Goal: Task Accomplishment & Management: Use online tool/utility

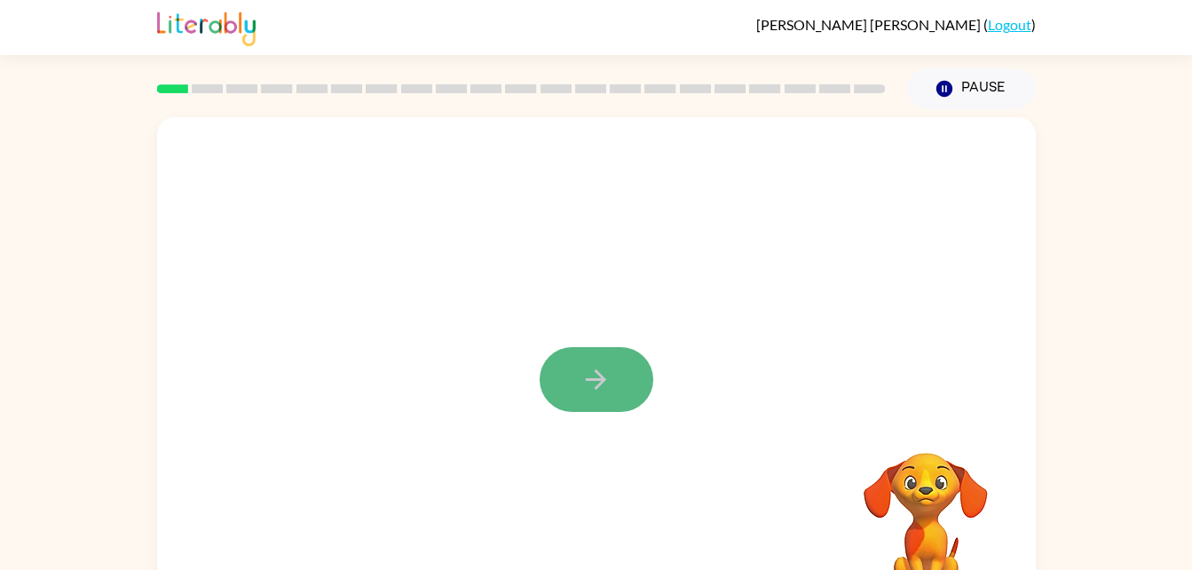
click at [604, 389] on icon "button" at bounding box center [596, 379] width 31 height 31
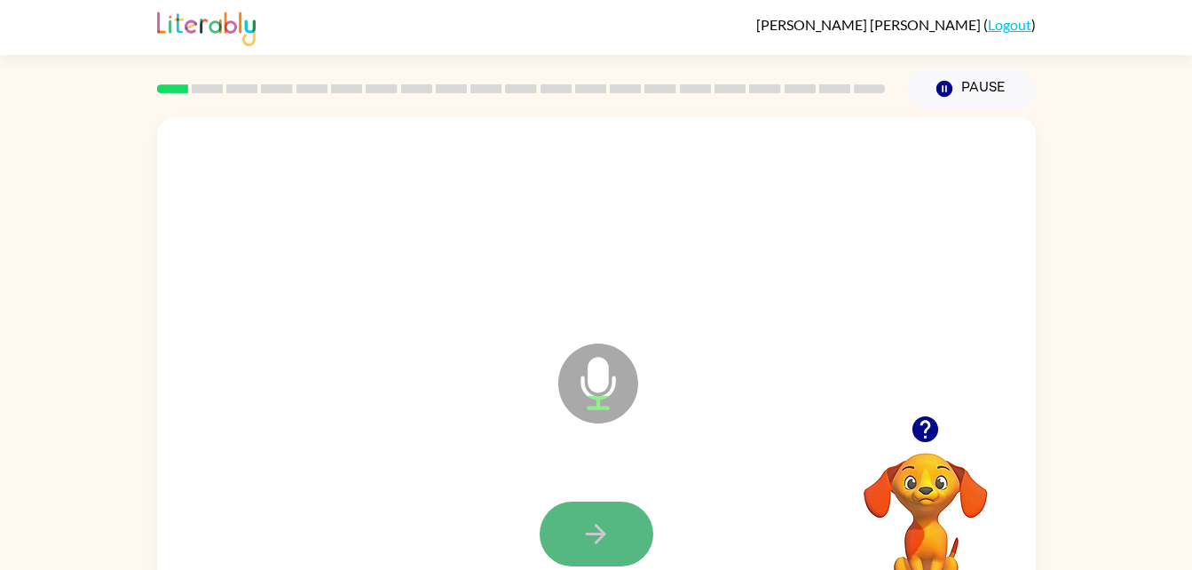
click at [617, 530] on button "button" at bounding box center [597, 534] width 114 height 65
click at [589, 537] on icon "button" at bounding box center [596, 533] width 31 height 31
click at [615, 526] on button "button" at bounding box center [597, 534] width 114 height 65
click at [603, 526] on icon "button" at bounding box center [596, 533] width 31 height 31
click at [580, 531] on button "button" at bounding box center [597, 534] width 114 height 65
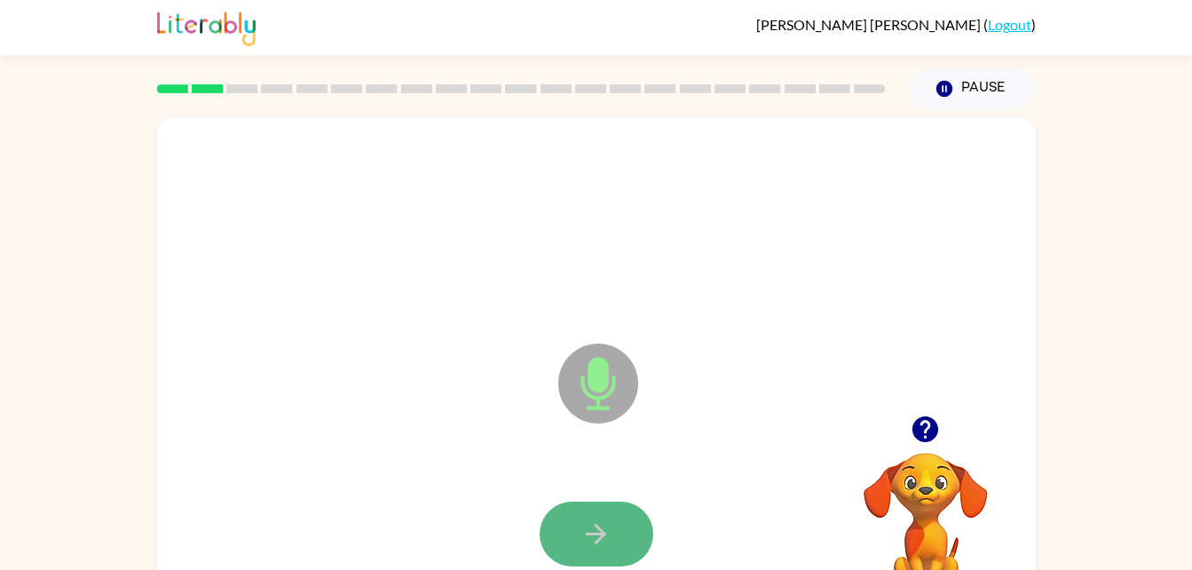
click at [579, 529] on button "button" at bounding box center [597, 534] width 114 height 65
click at [600, 542] on icon "button" at bounding box center [596, 533] width 31 height 31
click at [605, 536] on icon "button" at bounding box center [596, 533] width 31 height 31
click at [609, 526] on icon "button" at bounding box center [596, 533] width 31 height 31
click at [581, 545] on icon "button" at bounding box center [596, 533] width 31 height 31
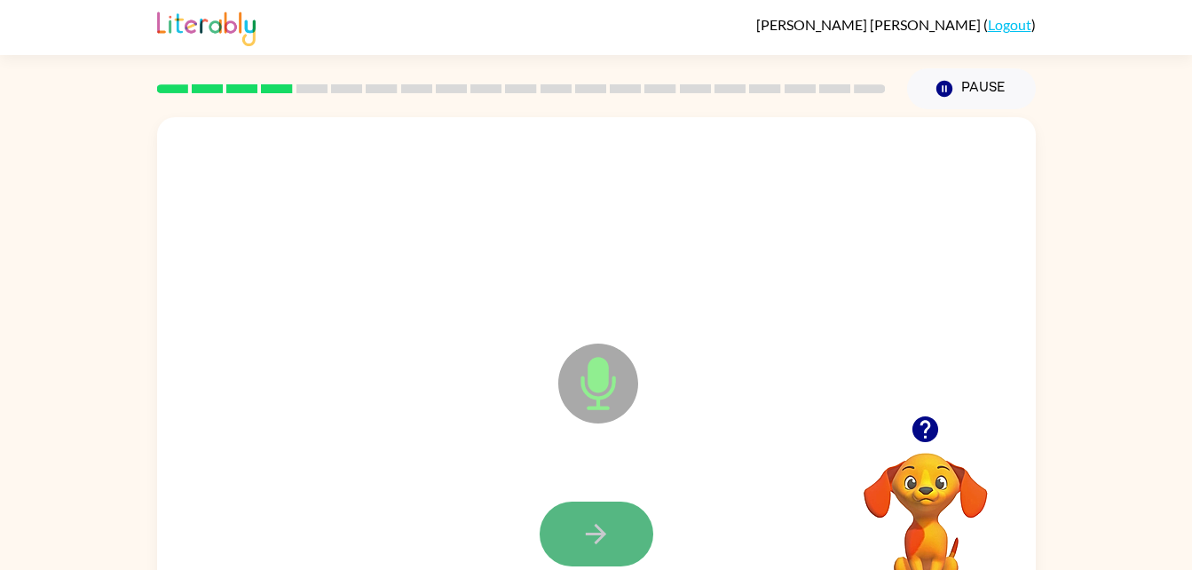
click at [589, 543] on icon "button" at bounding box center [596, 533] width 31 height 31
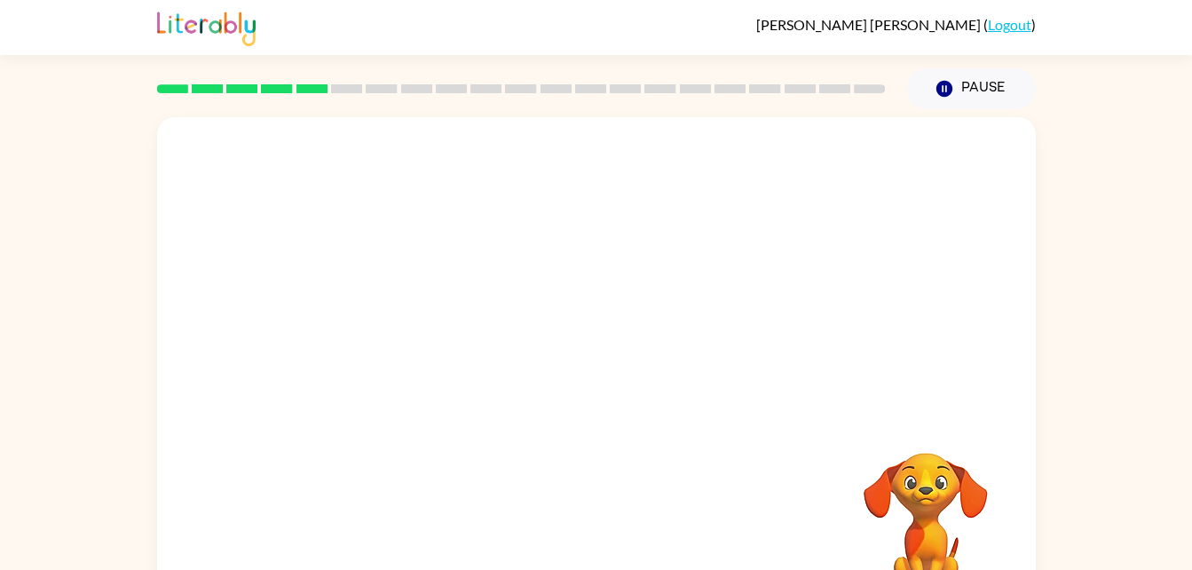
click at [605, 567] on div "Your browser must support playing .mp4 files to use Literably. Please try using…" at bounding box center [596, 370] width 879 height 507
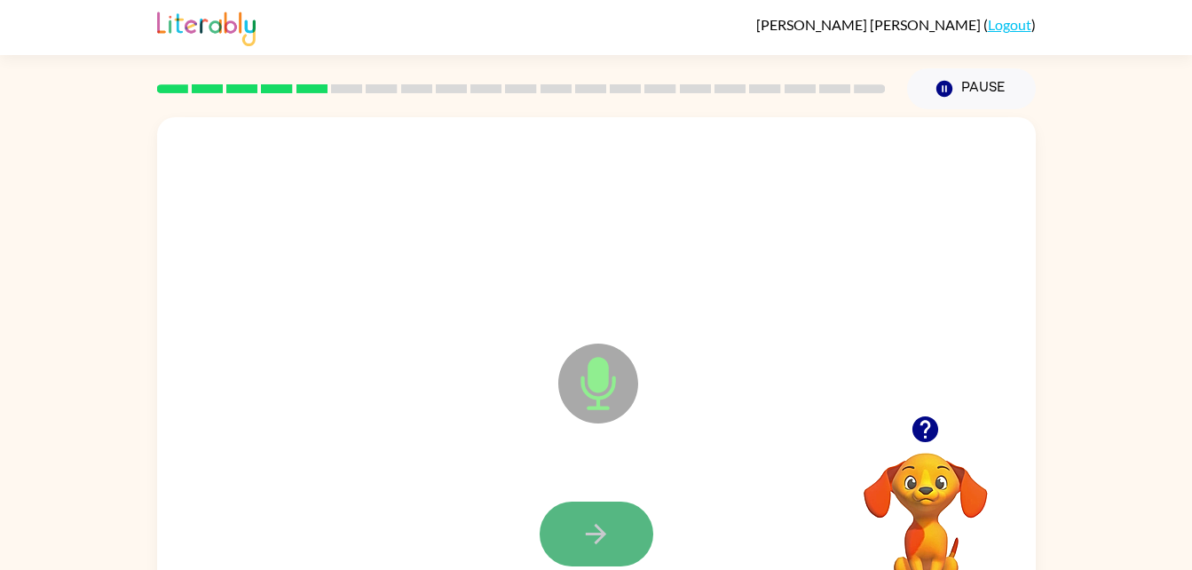
click at [607, 543] on icon "button" at bounding box center [596, 533] width 31 height 31
click at [595, 524] on icon "button" at bounding box center [596, 533] width 31 height 31
click at [604, 531] on icon "button" at bounding box center [596, 533] width 31 height 31
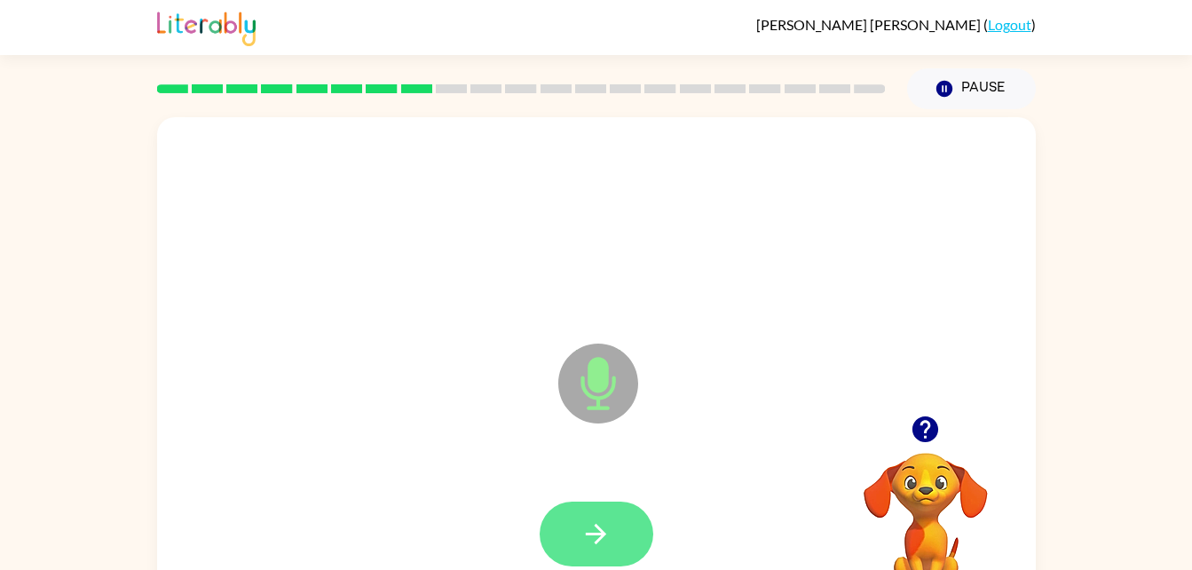
click at [588, 526] on icon "button" at bounding box center [596, 533] width 31 height 31
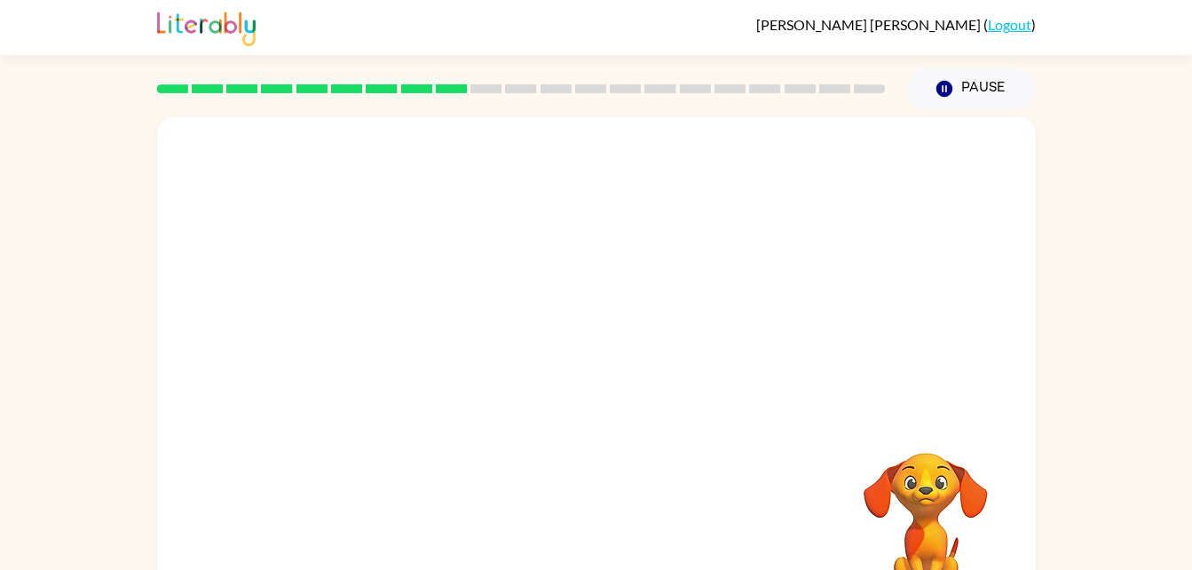
click at [585, 431] on div "Your browser must support playing .mp4 files to use Literably. Please try using…" at bounding box center [596, 370] width 879 height 507
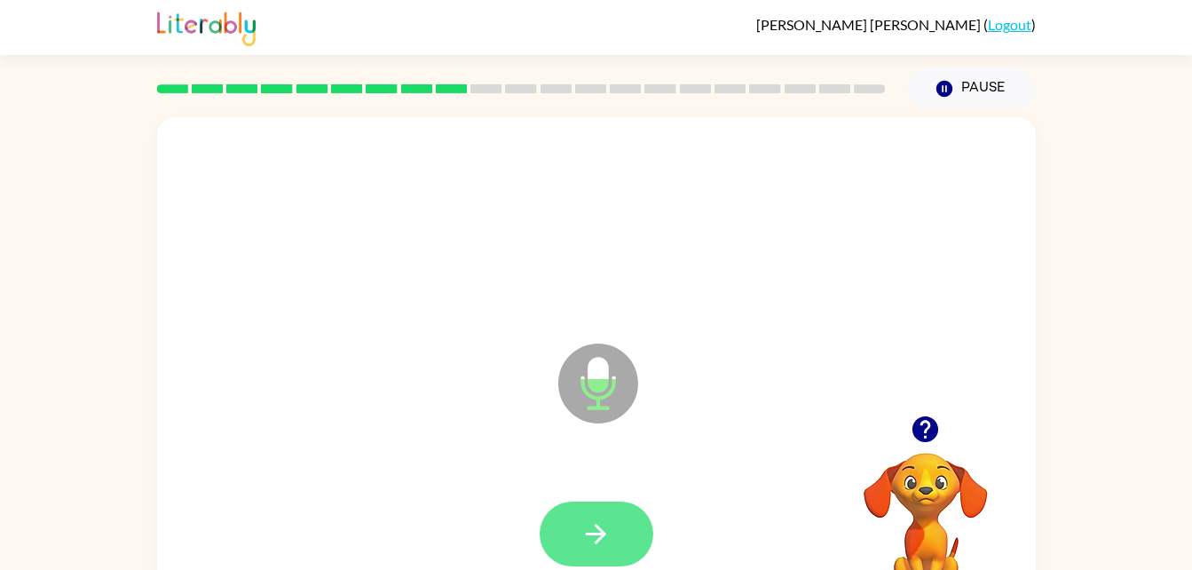
click at [606, 521] on icon "button" at bounding box center [596, 533] width 31 height 31
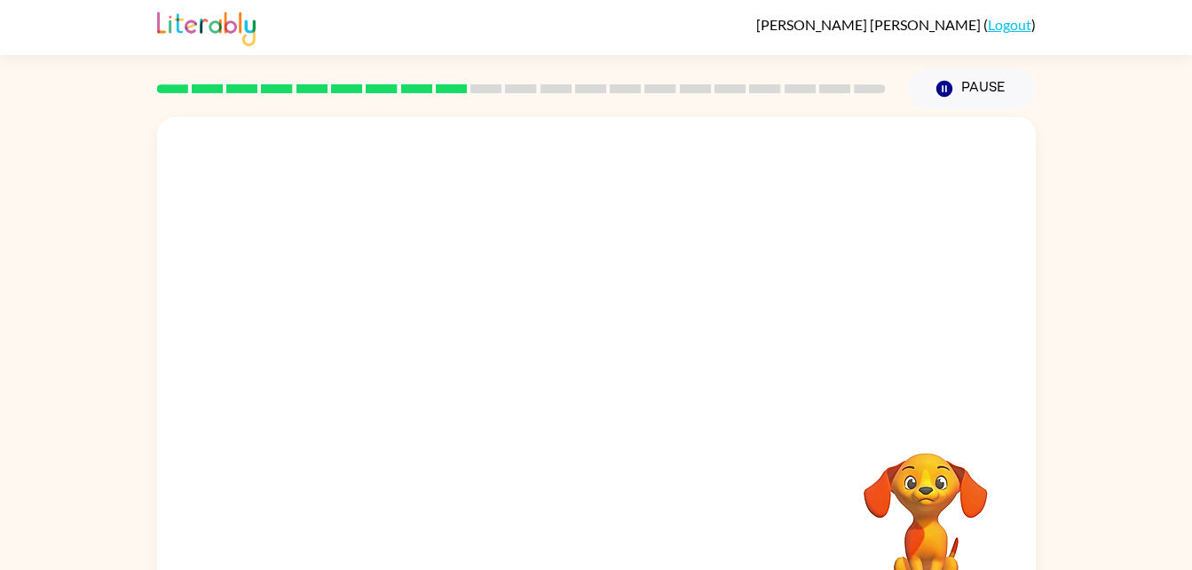
click at [1175, 323] on div "Your browser must support playing .mp4 files to use Literably. Please try using…" at bounding box center [596, 366] width 1192 height 515
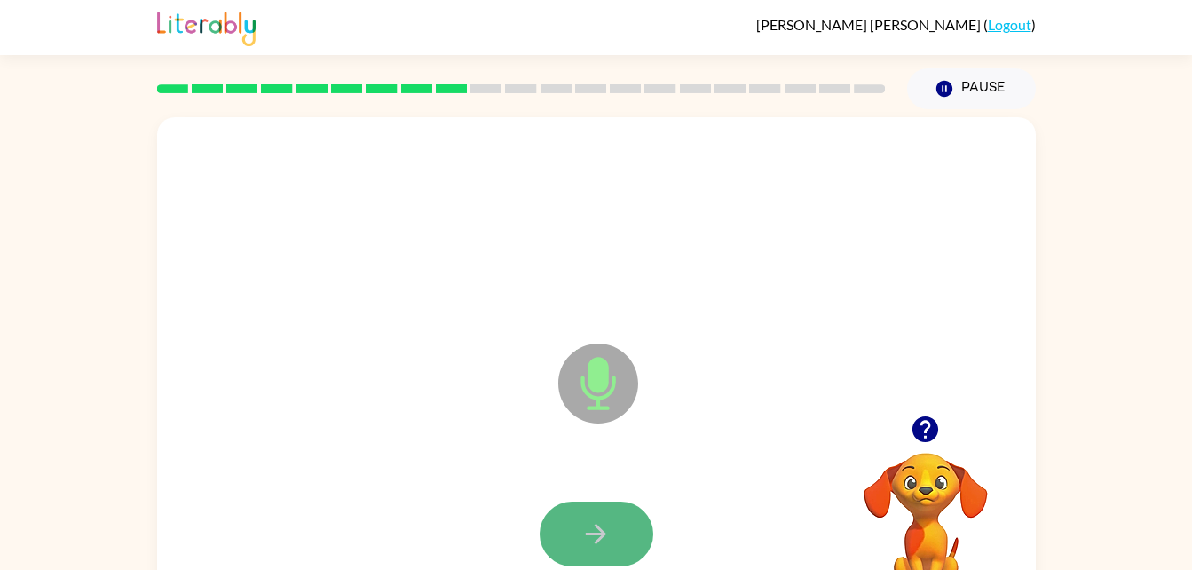
click at [597, 544] on icon "button" at bounding box center [596, 533] width 31 height 31
click at [595, 525] on icon "button" at bounding box center [596, 533] width 31 height 31
click at [581, 536] on icon "button" at bounding box center [596, 533] width 31 height 31
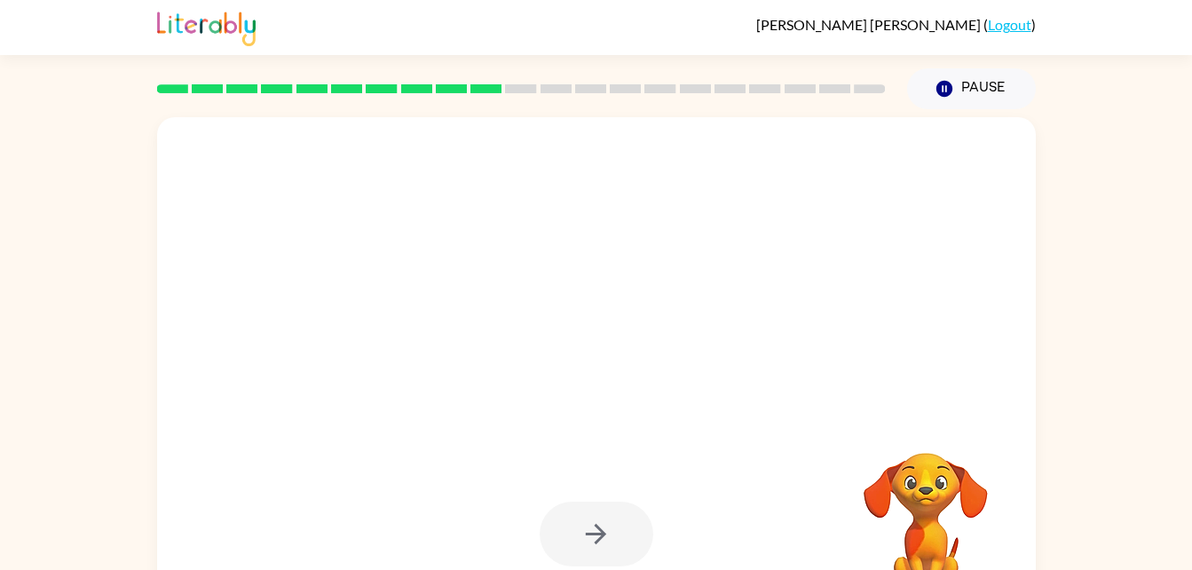
click at [587, 535] on div at bounding box center [597, 534] width 114 height 65
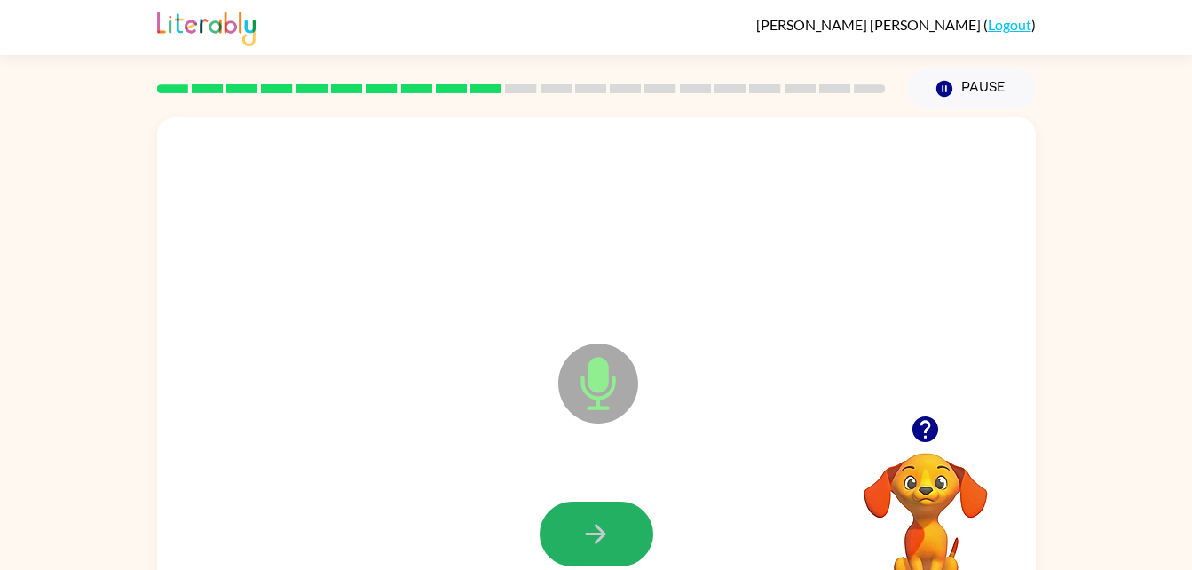
click at [587, 535] on icon "button" at bounding box center [596, 533] width 31 height 31
click at [580, 542] on button "button" at bounding box center [597, 534] width 114 height 65
click at [593, 526] on icon "button" at bounding box center [596, 533] width 31 height 31
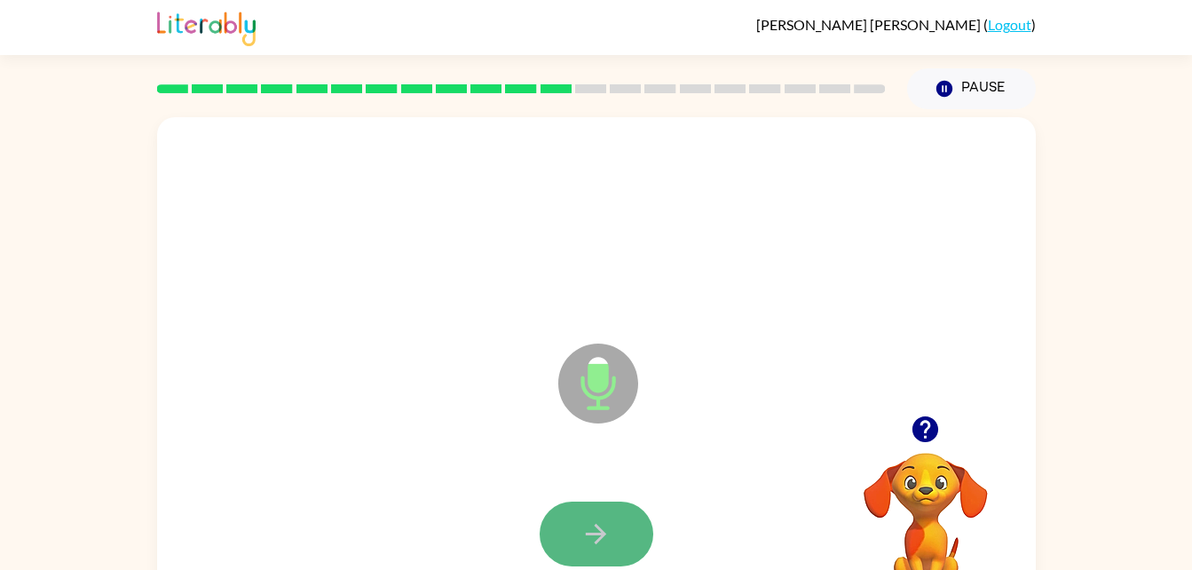
click at [607, 543] on icon "button" at bounding box center [596, 533] width 31 height 31
click at [608, 556] on button "button" at bounding box center [597, 534] width 114 height 65
click at [598, 498] on div at bounding box center [596, 535] width 843 height 146
click at [586, 534] on icon "button" at bounding box center [596, 534] width 20 height 20
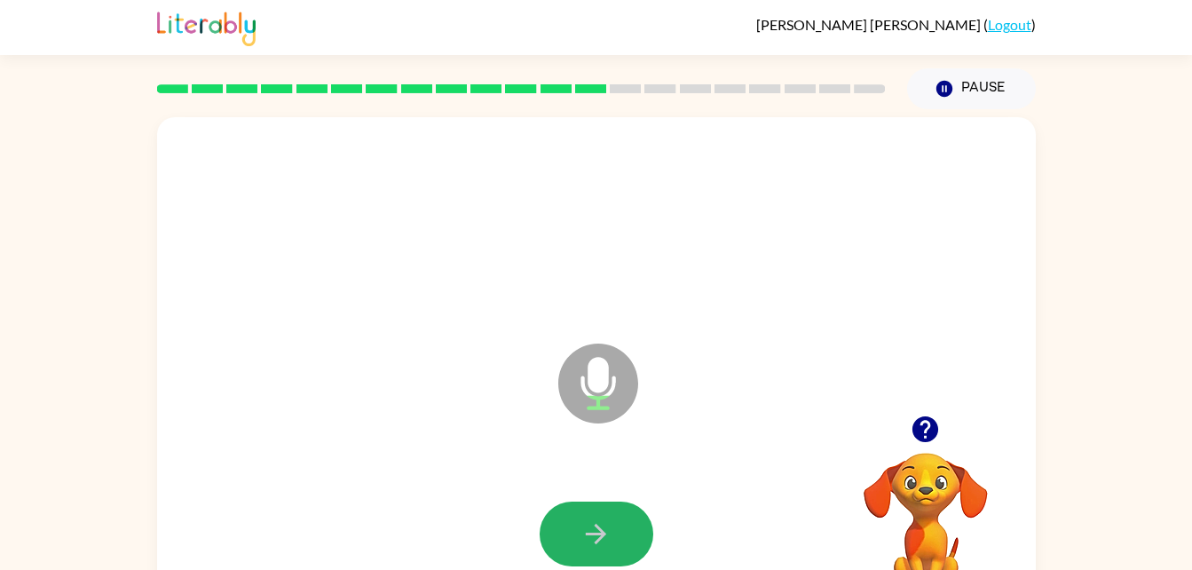
click at [613, 525] on button "button" at bounding box center [597, 534] width 114 height 65
click at [605, 531] on icon "button" at bounding box center [596, 533] width 31 height 31
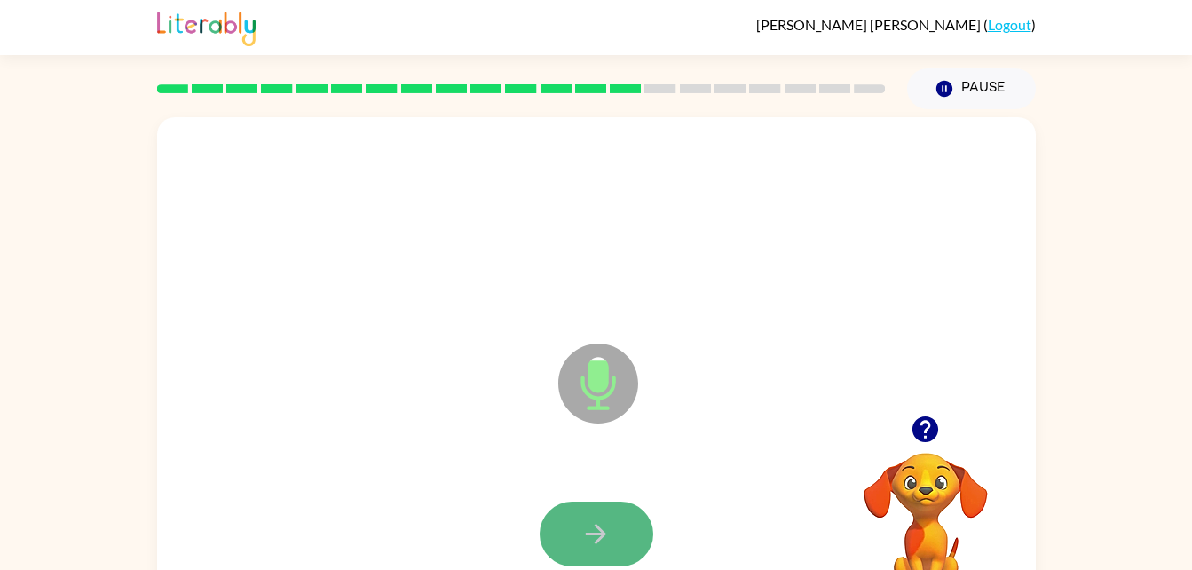
click at [590, 528] on icon "button" at bounding box center [596, 533] width 31 height 31
click at [586, 531] on icon "button" at bounding box center [596, 533] width 31 height 31
click at [597, 536] on icon "button" at bounding box center [596, 533] width 31 height 31
click at [604, 536] on icon "button" at bounding box center [596, 534] width 20 height 20
click at [605, 542] on icon "button" at bounding box center [596, 533] width 31 height 31
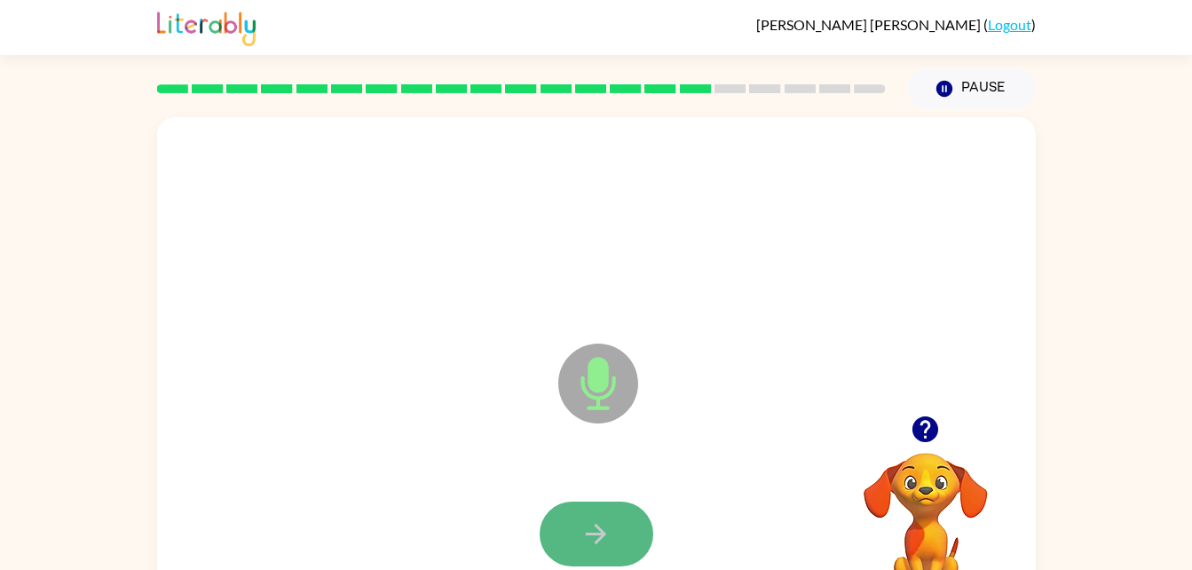
click at [604, 534] on icon "button" at bounding box center [596, 534] width 20 height 20
click at [594, 517] on button "button" at bounding box center [597, 534] width 114 height 65
click at [635, 519] on button "button" at bounding box center [597, 534] width 114 height 65
click at [603, 537] on icon "button" at bounding box center [596, 534] width 20 height 20
click at [554, 545] on button "button" at bounding box center [597, 534] width 114 height 65
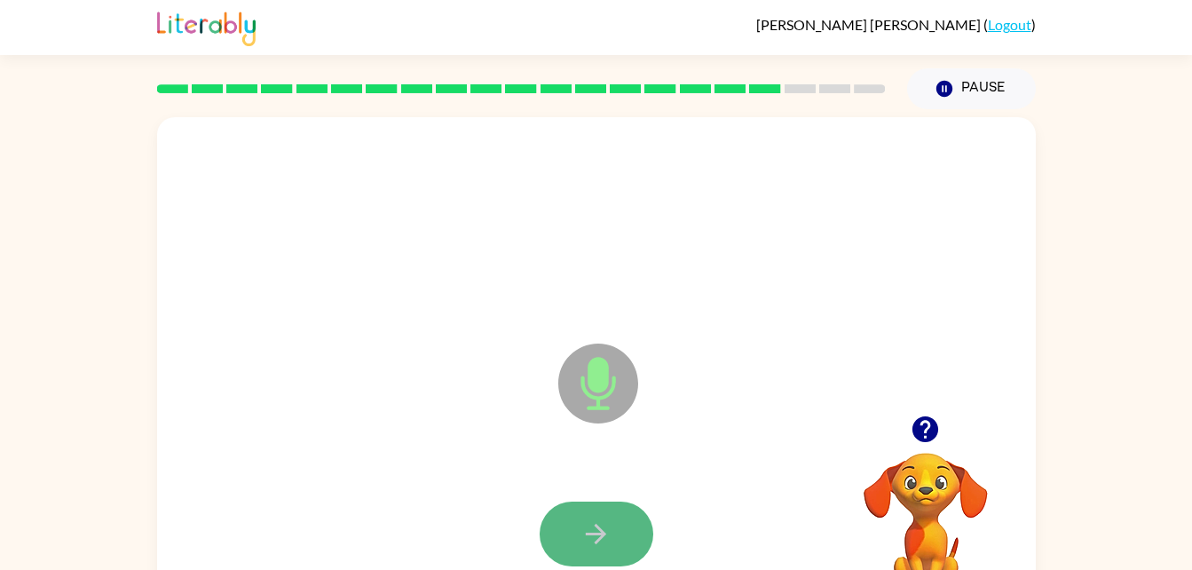
click at [590, 534] on icon "button" at bounding box center [596, 534] width 20 height 20
click at [613, 534] on button "button" at bounding box center [597, 534] width 114 height 65
